Goal: Task Accomplishment & Management: Complete application form

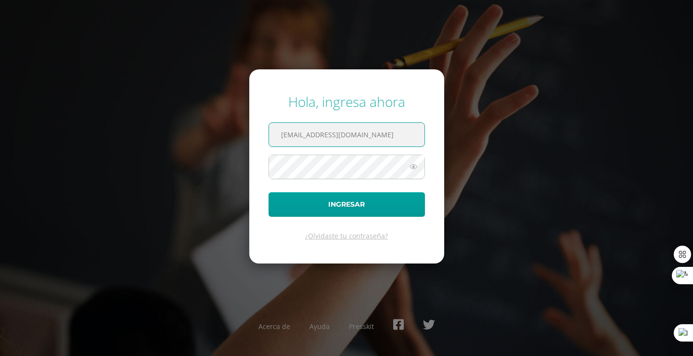
click at [410, 125] on input "COS00905@osoriosandoval.edu.gt" at bounding box center [347, 135] width 156 height 24
type input "C"
type input "COS00141@osoriosandoval.edu.gt"
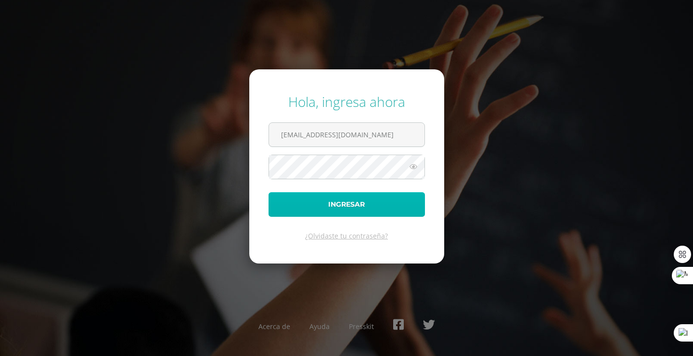
click at [296, 215] on button "Ingresar" at bounding box center [347, 204] width 157 height 25
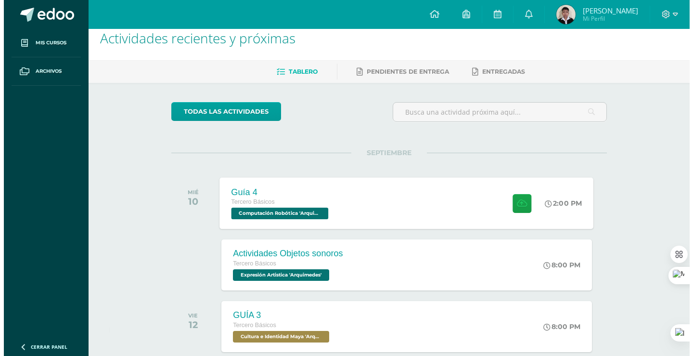
scroll to position [16, 0]
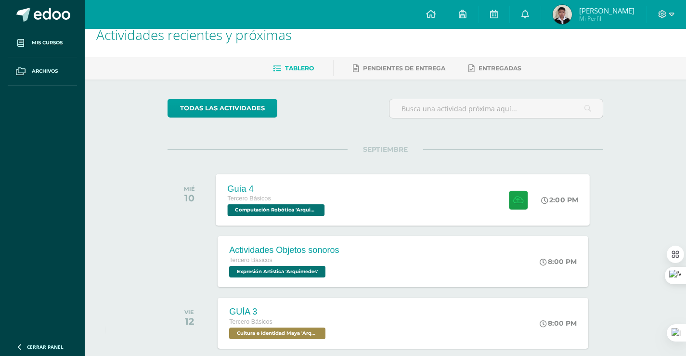
click at [419, 190] on div "Guía 4 Tercero Básicos Computación Robótica '[PERSON_NAME]' 2:00 PM Guía 4 Comp…" at bounding box center [403, 200] width 374 height 52
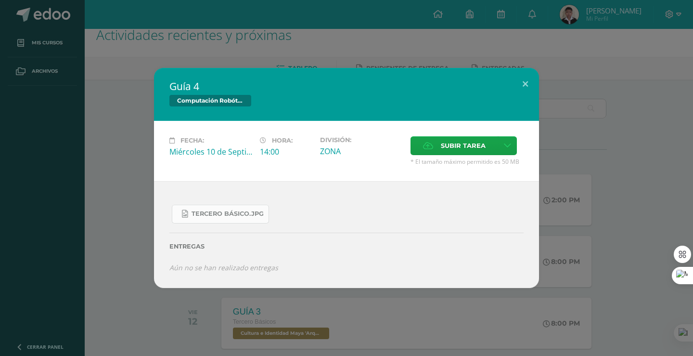
click at [213, 222] on link "Tercero Básico.jpg" at bounding box center [220, 214] width 97 height 19
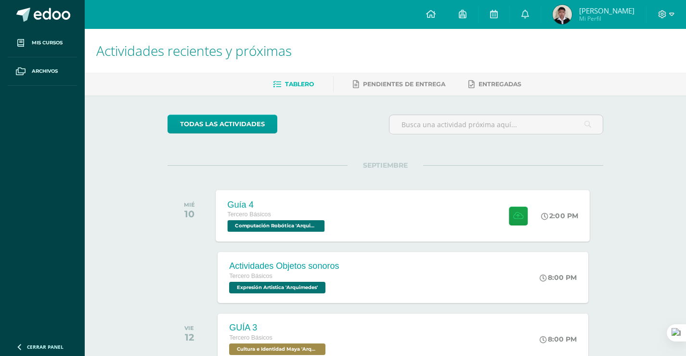
click at [420, 220] on div "Guía 4 Tercero Básicos Computación Robótica '[PERSON_NAME]' 2:00 PM Guía 4 Comp…" at bounding box center [403, 216] width 374 height 52
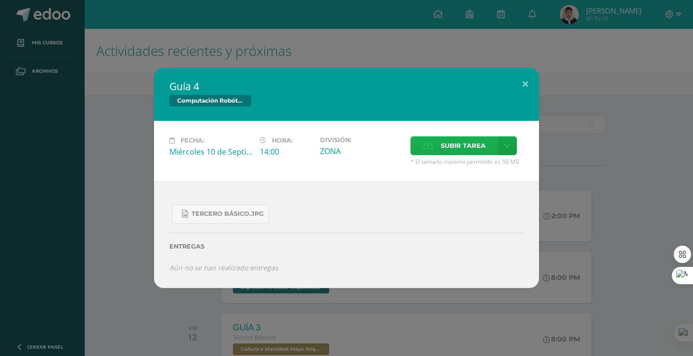
click at [456, 147] on span "Subir tarea" at bounding box center [463, 146] width 45 height 18
click at [0, 0] on input "Subir tarea" at bounding box center [0, 0] width 0 height 0
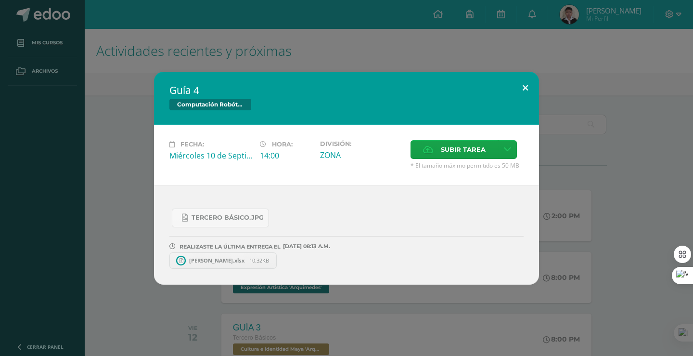
click at [525, 95] on button at bounding box center [525, 88] width 27 height 33
